Goal: Information Seeking & Learning: Find specific fact

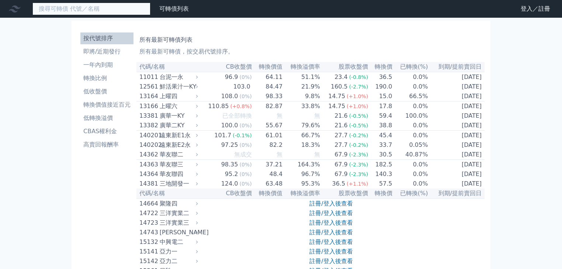
click at [74, 10] on input at bounding box center [91, 9] width 118 height 13
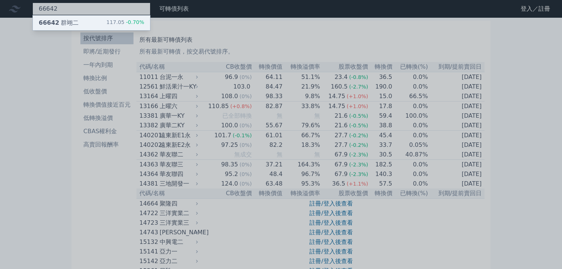
type input "66642"
click at [73, 22] on div "66642 群翊二" at bounding box center [59, 22] width 40 height 9
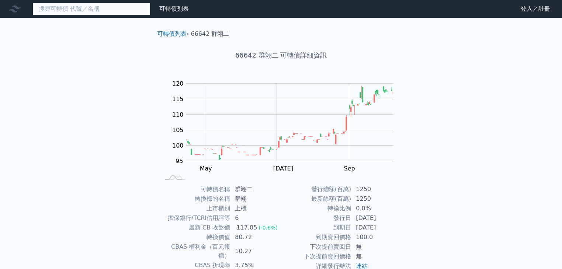
click at [70, 10] on input at bounding box center [91, 9] width 118 height 13
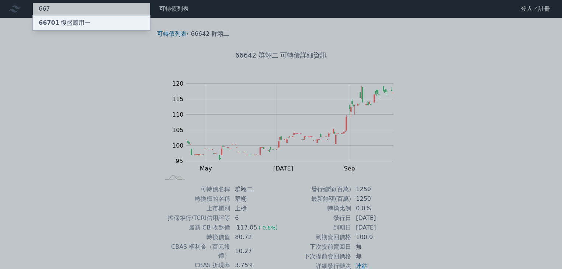
type input "667"
click at [89, 19] on div "66701 復盛應用一" at bounding box center [91, 22] width 117 height 15
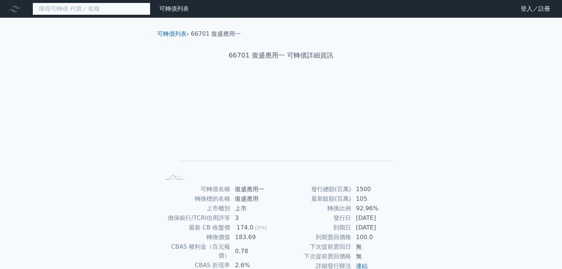
click at [75, 6] on input at bounding box center [91, 9] width 118 height 13
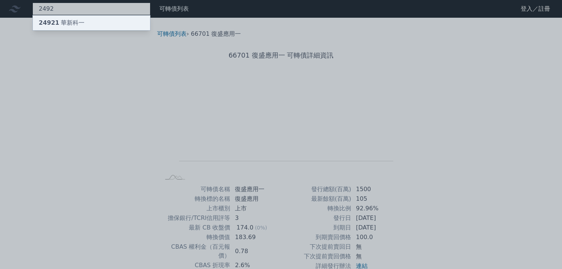
type input "2492"
click at [76, 21] on div "24921 華新科一" at bounding box center [62, 22] width 46 height 9
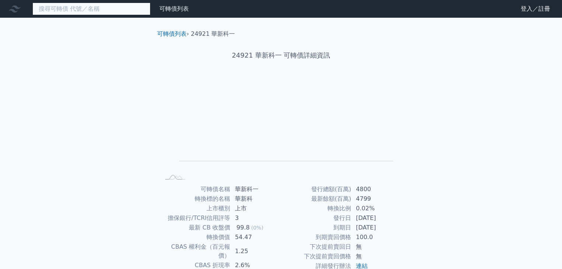
click at [59, 8] on input at bounding box center [91, 9] width 118 height 13
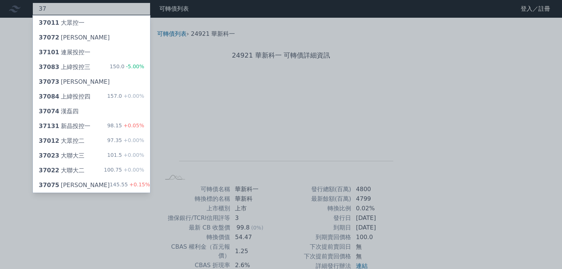
type input "3"
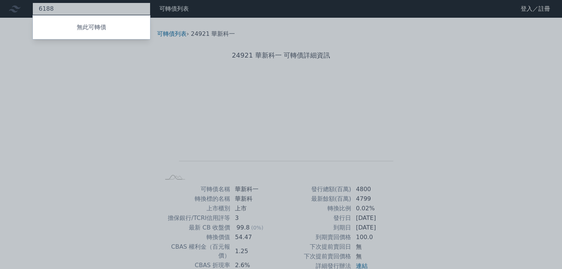
type input "6188"
